Goal: Task Accomplishment & Management: Manage account settings

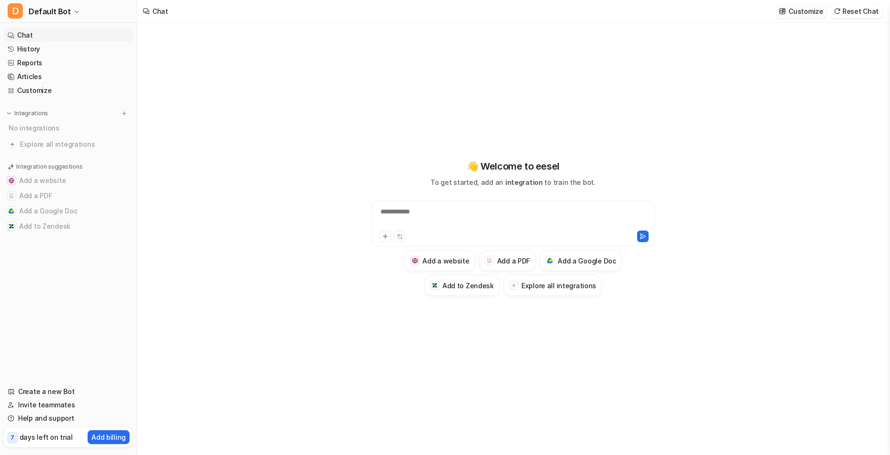
click at [823, 10] on p "Customize" at bounding box center [806, 11] width 34 height 10
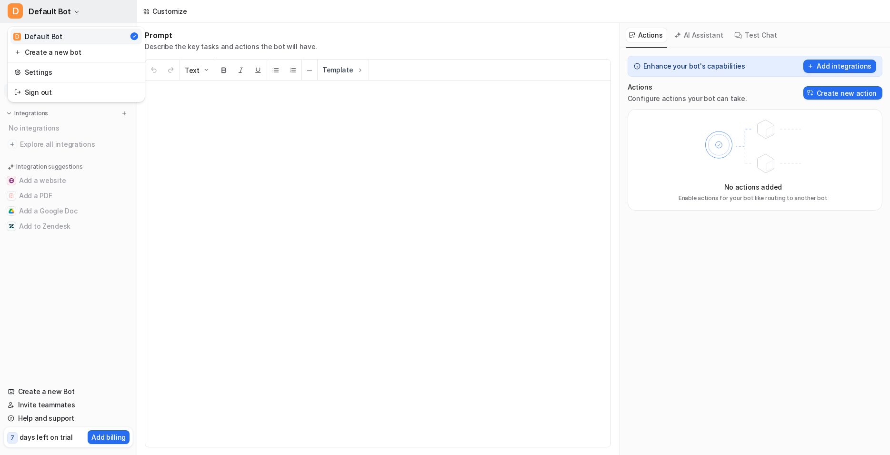
click at [74, 9] on icon "button" at bounding box center [77, 12] width 6 height 6
click at [31, 74] on link "Settings" at bounding box center [75, 72] width 131 height 16
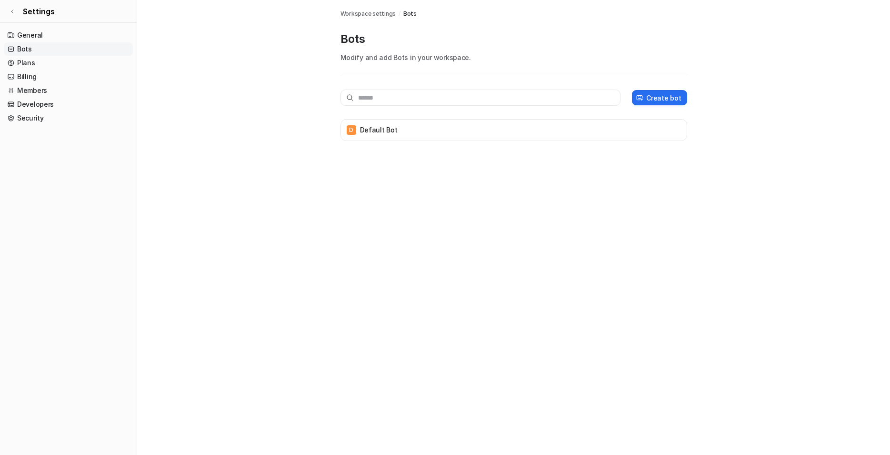
click at [20, 51] on link "Bots" at bounding box center [68, 48] width 129 height 13
click at [25, 36] on link "General" at bounding box center [68, 35] width 129 height 13
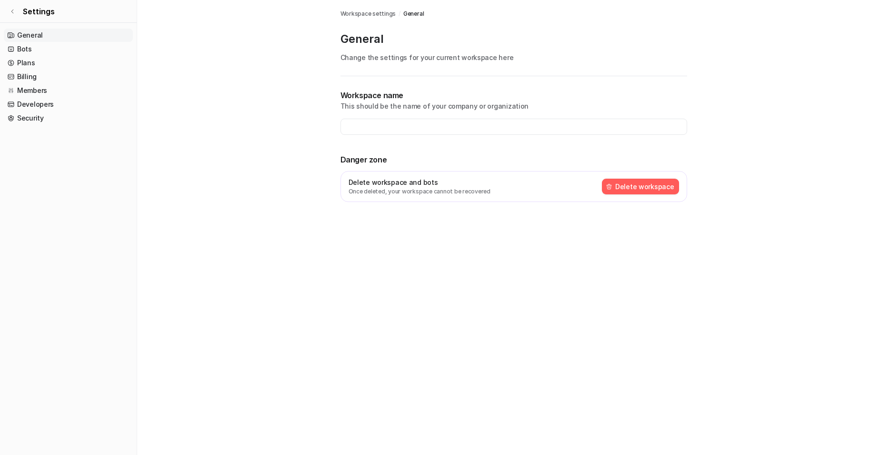
type input "**********"
drag, startPoint x: 24, startPoint y: 53, endPoint x: 49, endPoint y: 77, distance: 34.7
click at [24, 53] on link "Bots" at bounding box center [68, 48] width 129 height 13
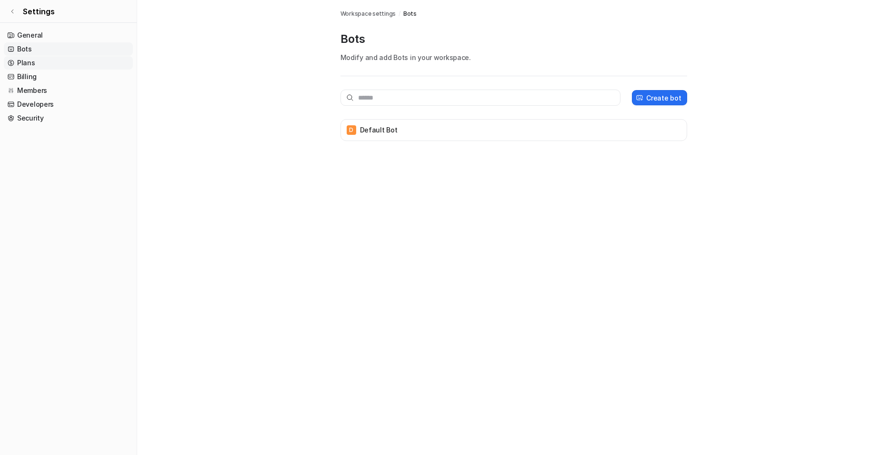
click at [28, 61] on link "Plans" at bounding box center [68, 62] width 129 height 13
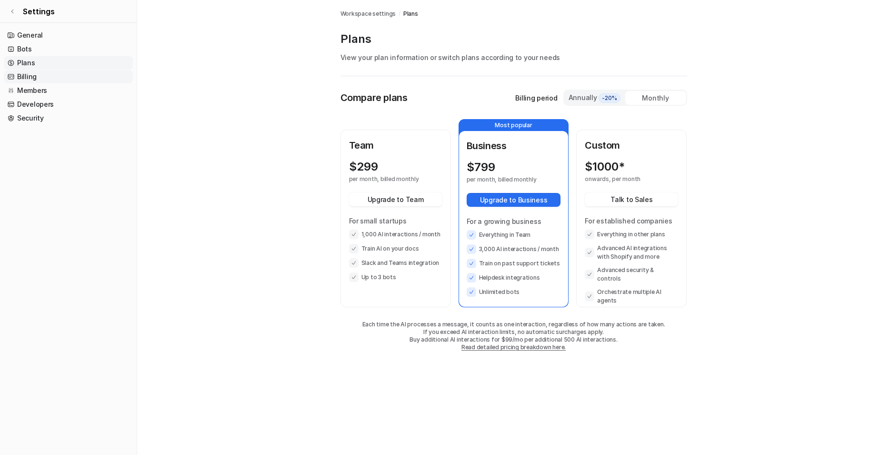
click at [23, 77] on link "Billing" at bounding box center [68, 76] width 129 height 13
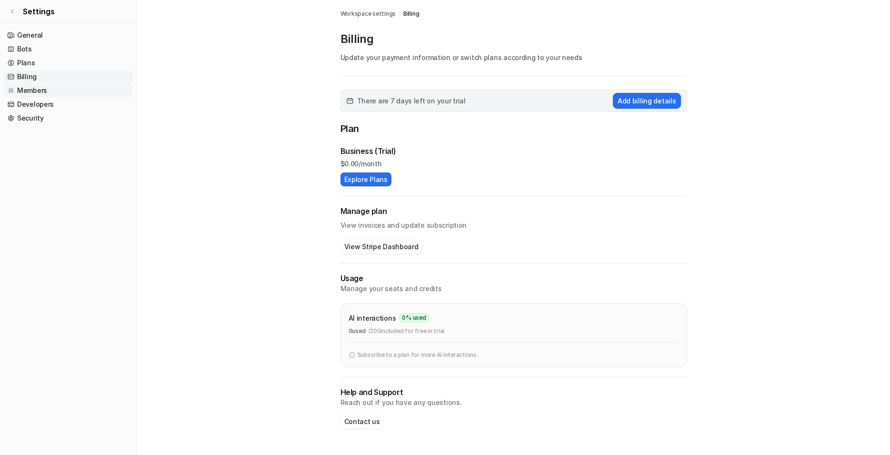
click at [33, 89] on link "Members" at bounding box center [68, 90] width 129 height 13
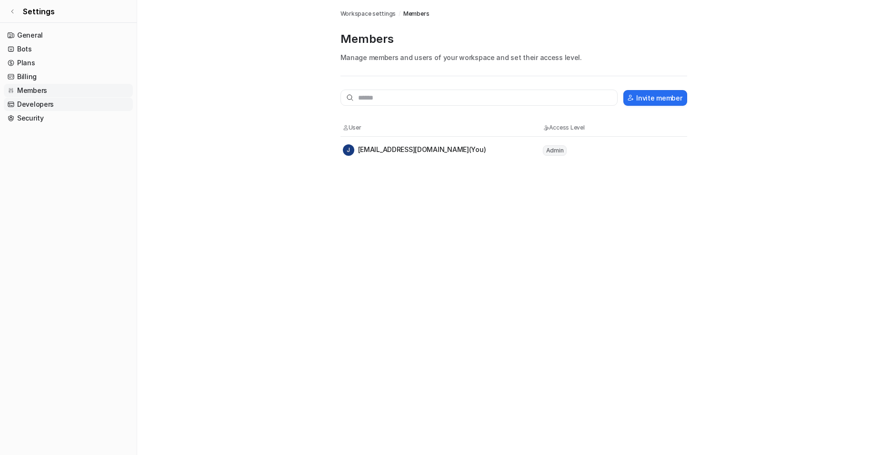
click at [31, 106] on link "Developers" at bounding box center [68, 104] width 129 height 13
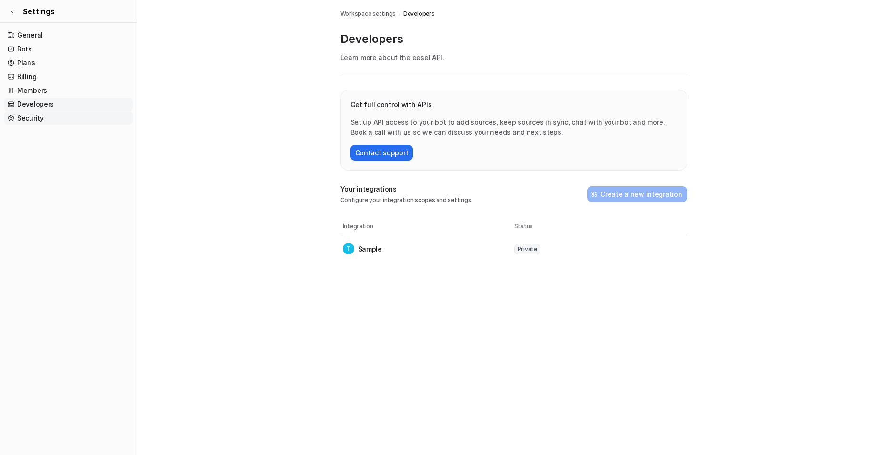
click at [30, 122] on link "Security" at bounding box center [68, 117] width 129 height 13
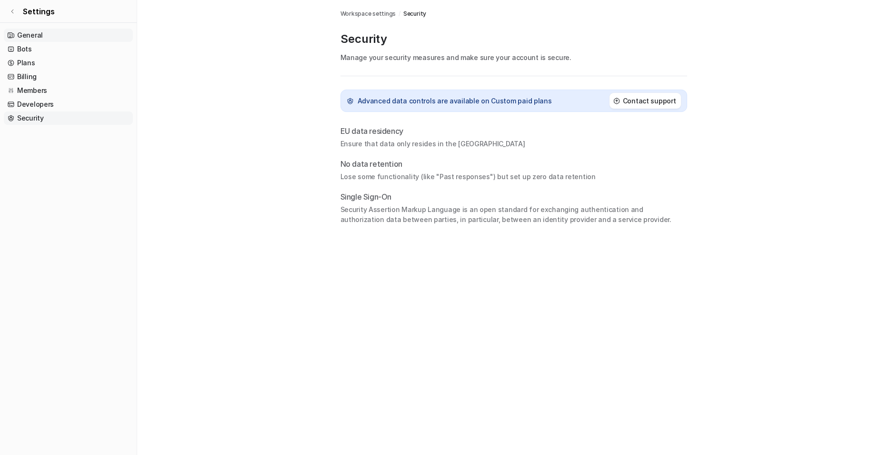
click at [35, 33] on link "General" at bounding box center [68, 35] width 129 height 13
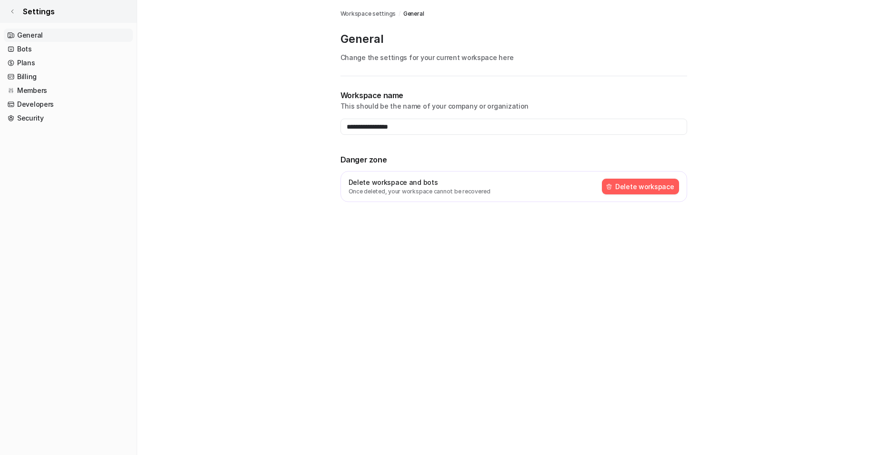
click at [13, 10] on icon at bounding box center [12, 12] width 2 height 4
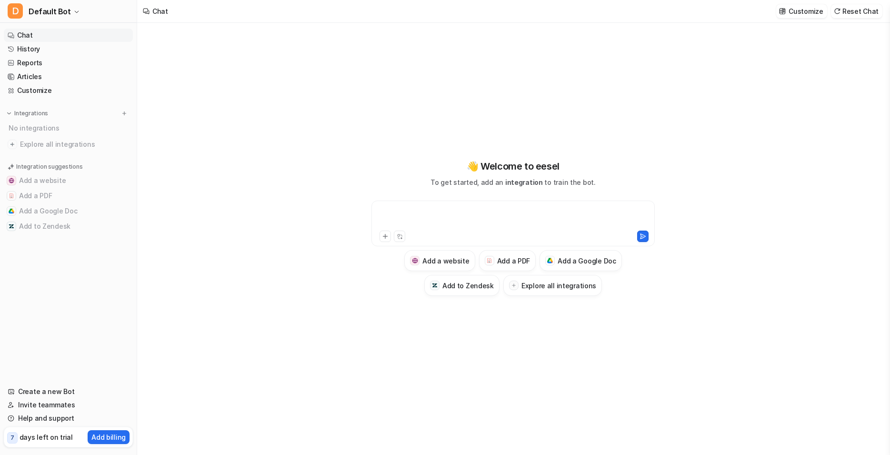
click at [458, 213] on div at bounding box center [513, 218] width 279 height 22
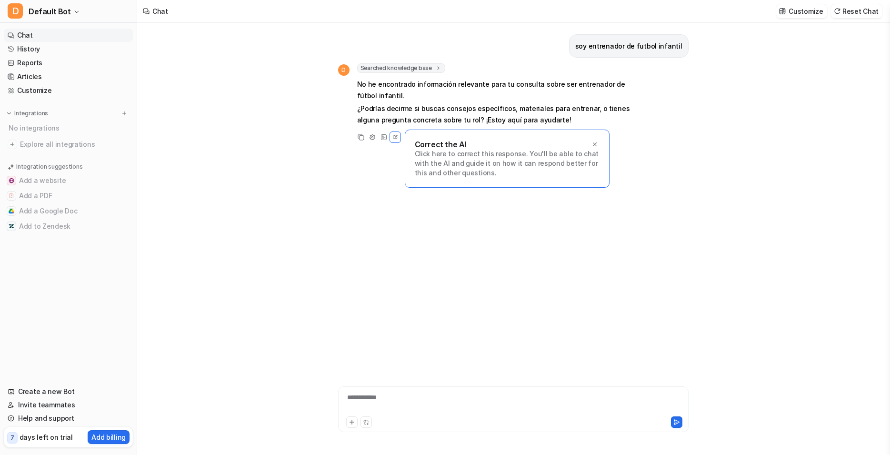
drag, startPoint x: 392, startPoint y: 280, endPoint x: 412, endPoint y: 239, distance: 45.4
click at [393, 279] on div "soy entrenador de futbol infantil D Searched knowledge base search_queries : [ …" at bounding box center [513, 192] width 351 height 338
drag, startPoint x: 596, startPoint y: 145, endPoint x: 545, endPoint y: 141, distance: 50.7
click at [595, 145] on icon at bounding box center [595, 144] width 7 height 7
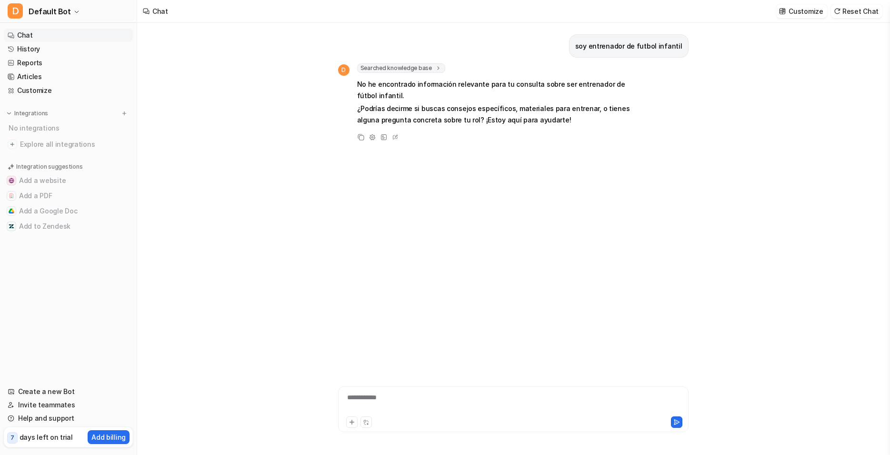
drag, startPoint x: 424, startPoint y: 193, endPoint x: 421, endPoint y: 179, distance: 14.7
click at [422, 184] on div "soy entrenador de futbol infantil D Searched knowledge base search_queries : [ …" at bounding box center [513, 192] width 351 height 338
click at [384, 396] on div at bounding box center [514, 404] width 346 height 22
